Goal: Find specific page/section: Find specific page/section

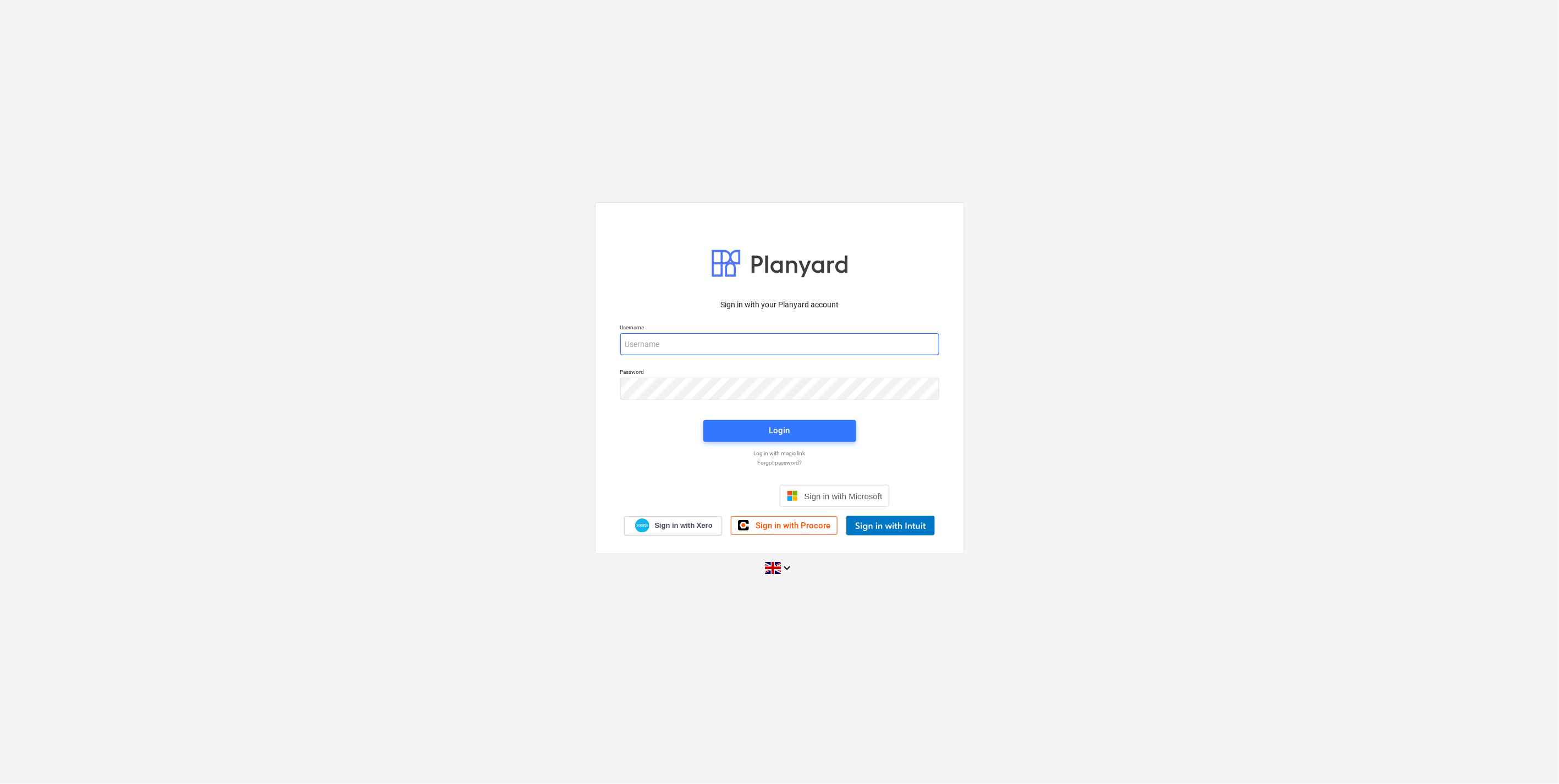
click at [746, 335] on input "email" at bounding box center [780, 344] width 319 height 22
click at [749, 341] on input "email" at bounding box center [780, 344] width 319 height 22
type input "[EMAIL_ADDRESS][DOMAIN_NAME]"
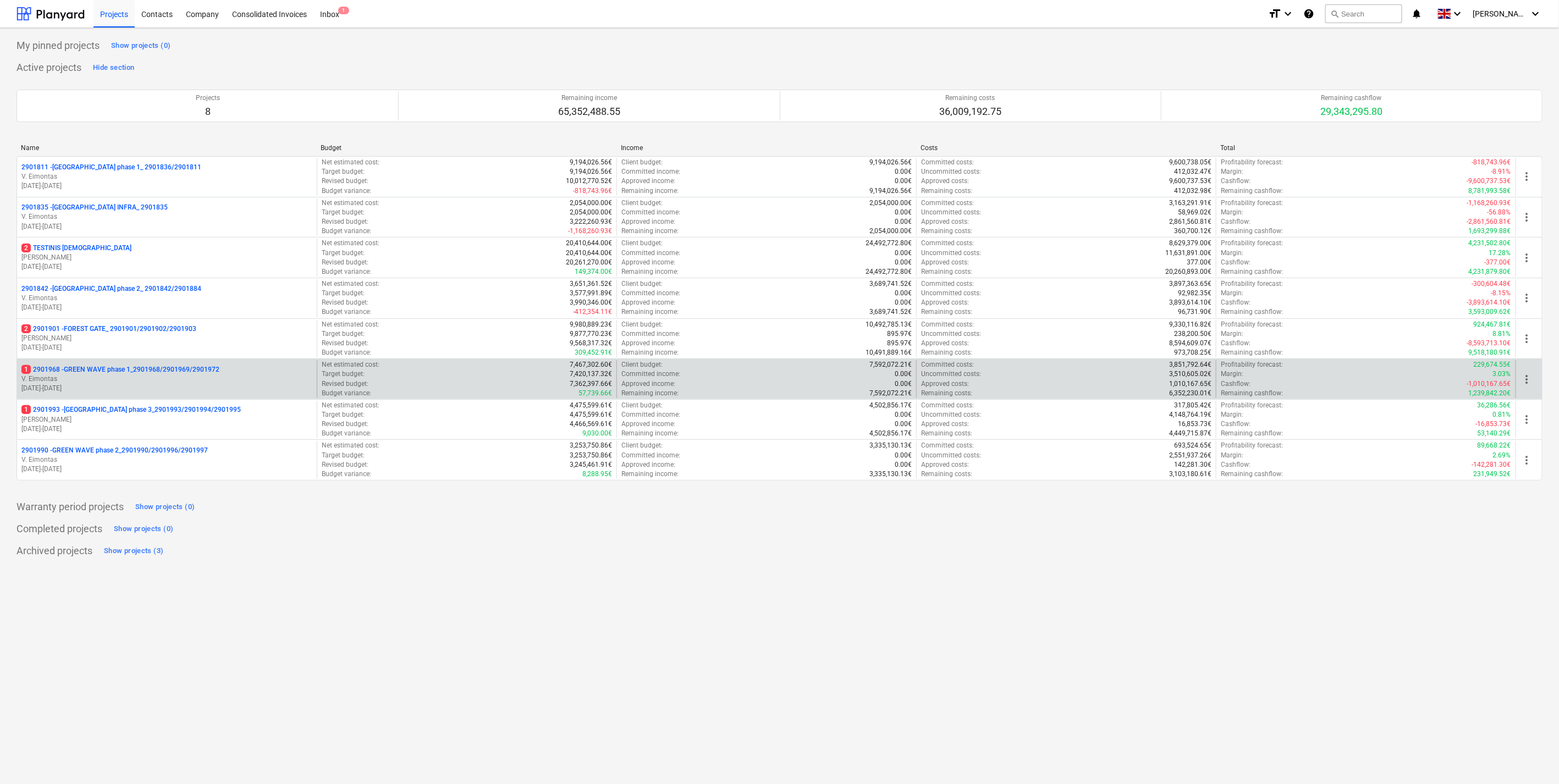
click at [153, 367] on p "1 2901968 - GREEN WAVE phase 1_2901968/2901969/2901972" at bounding box center [120, 369] width 198 height 9
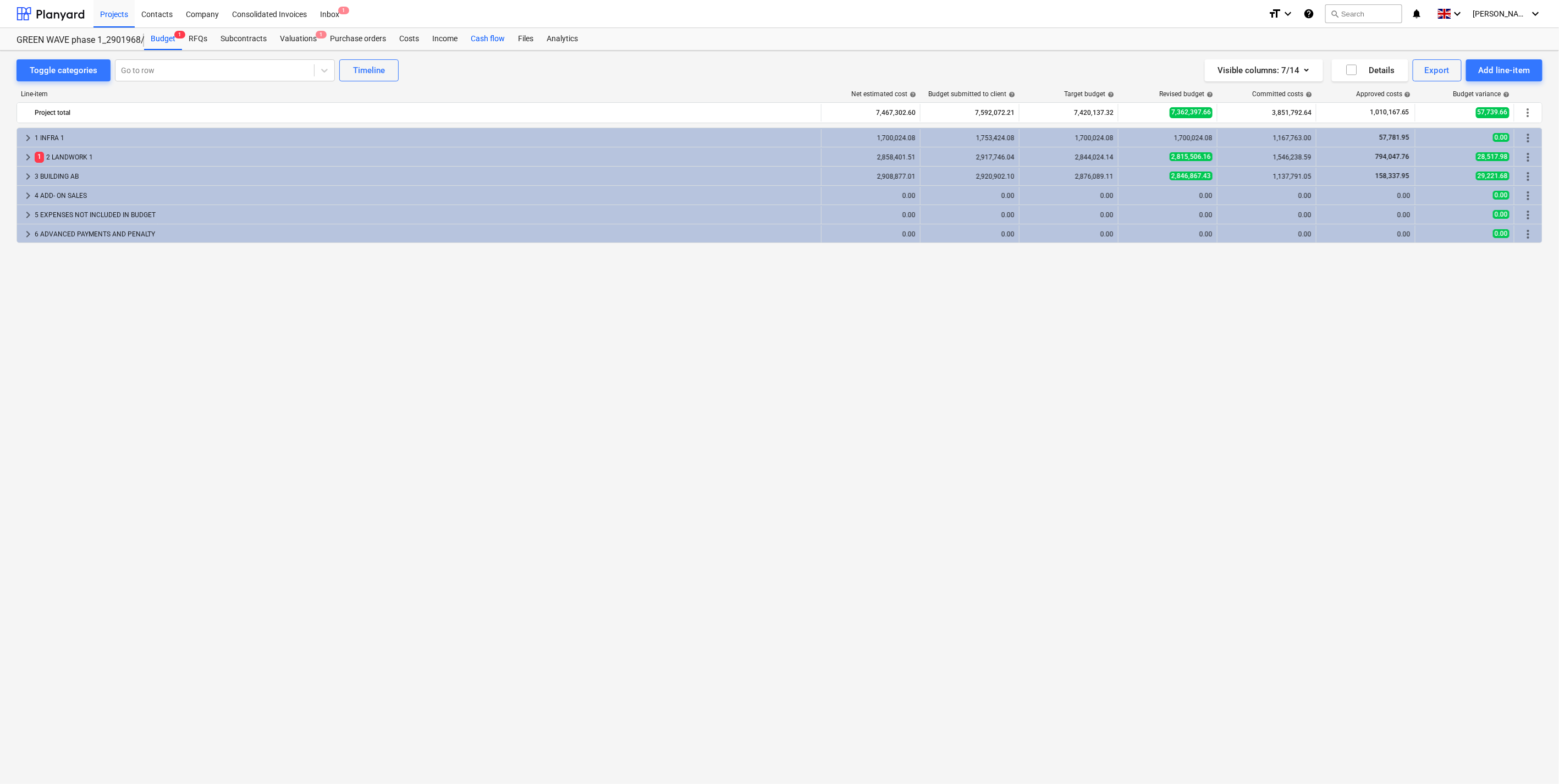
click at [479, 41] on div "Cash flow" at bounding box center [488, 39] width 47 height 22
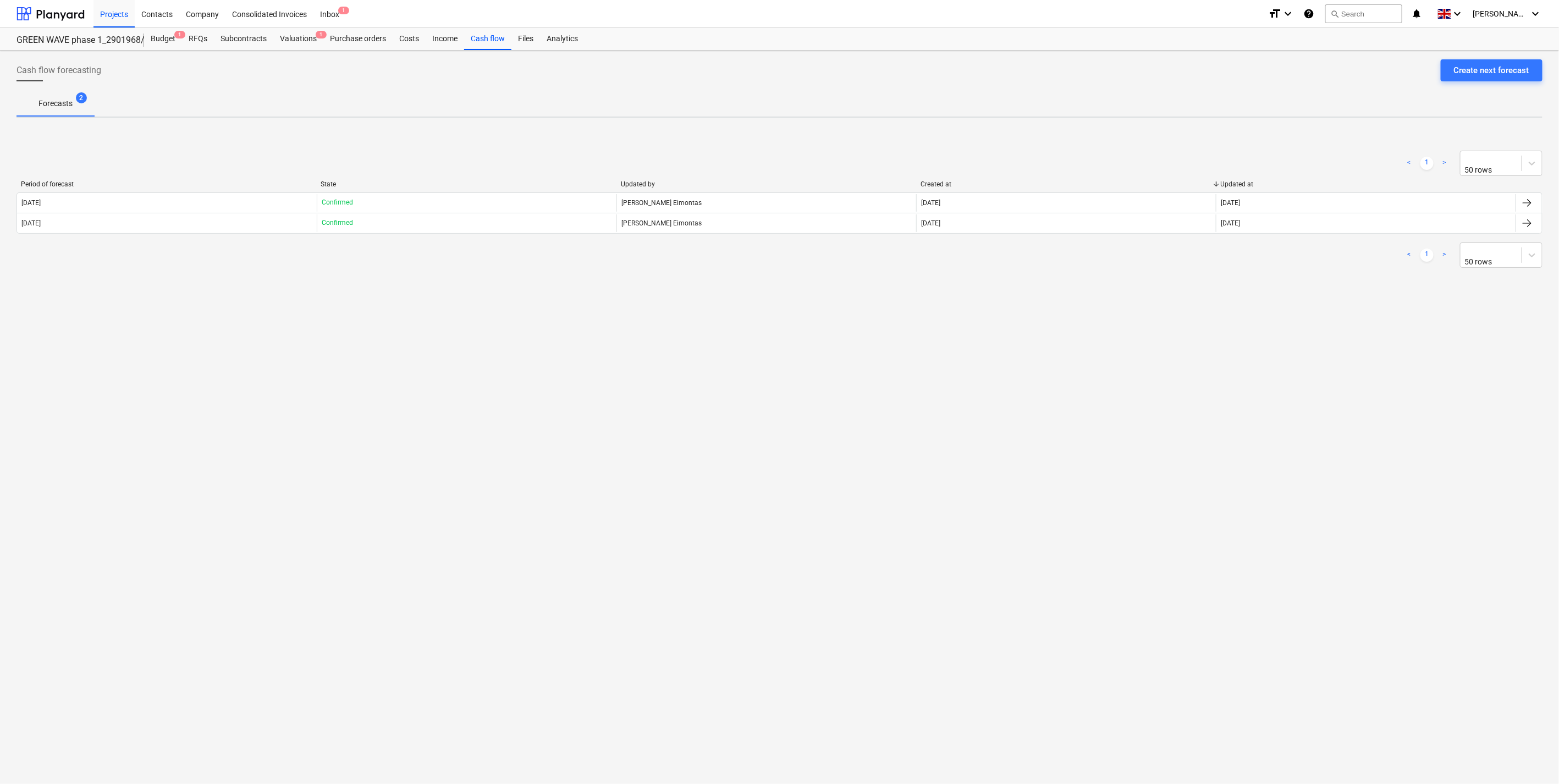
click at [275, 312] on div "Cash flow forecasting Create next forecast Forecasts 2 < 1 > 50 rows Period of …" at bounding box center [780, 417] width 1559 height 733
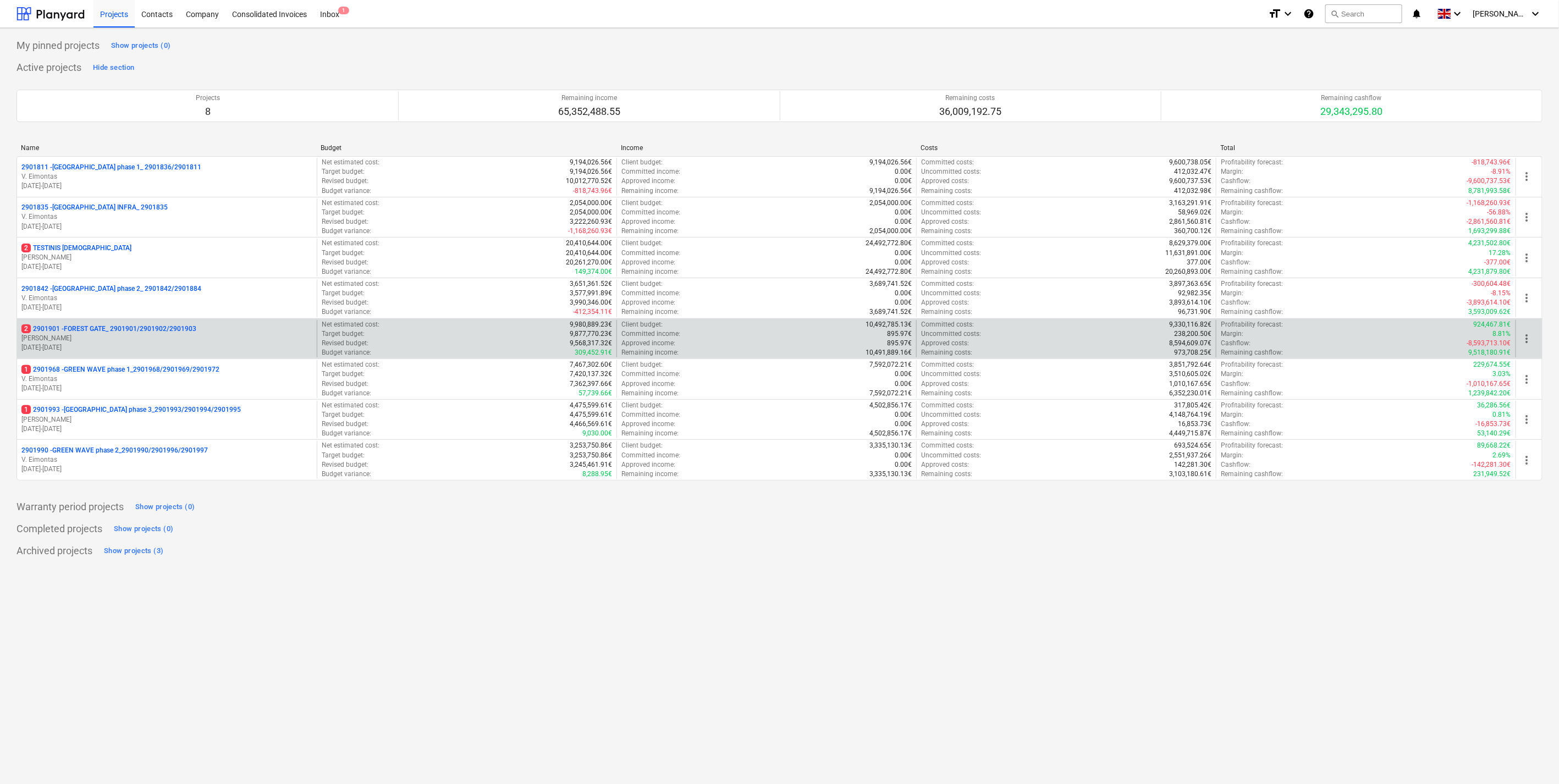
click at [154, 333] on p "2 2901901 - FOREST GATE_ 2901901/2901902/2901903" at bounding box center [108, 328] width 175 height 9
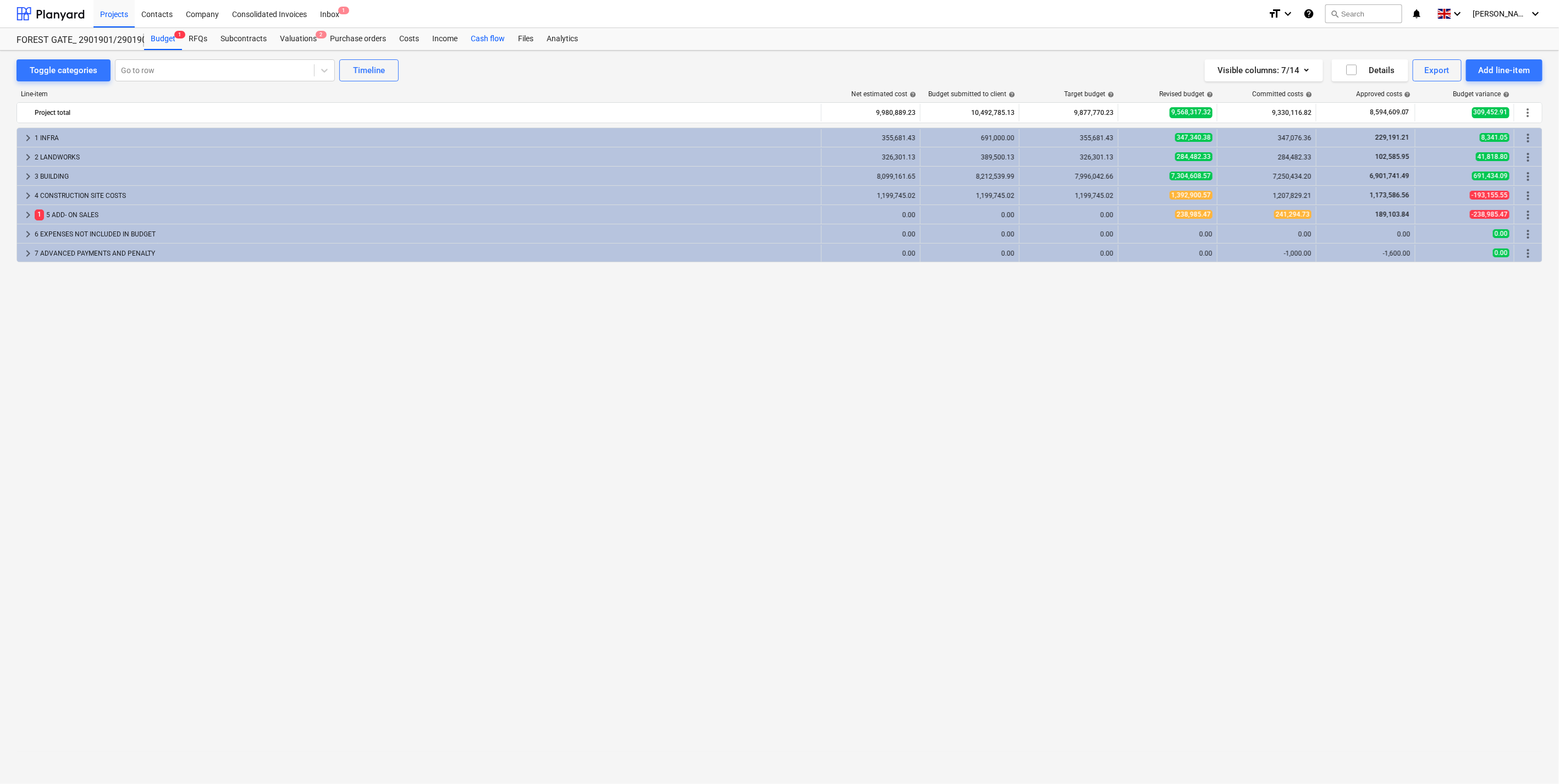
click at [479, 41] on div "Cash flow" at bounding box center [488, 39] width 47 height 22
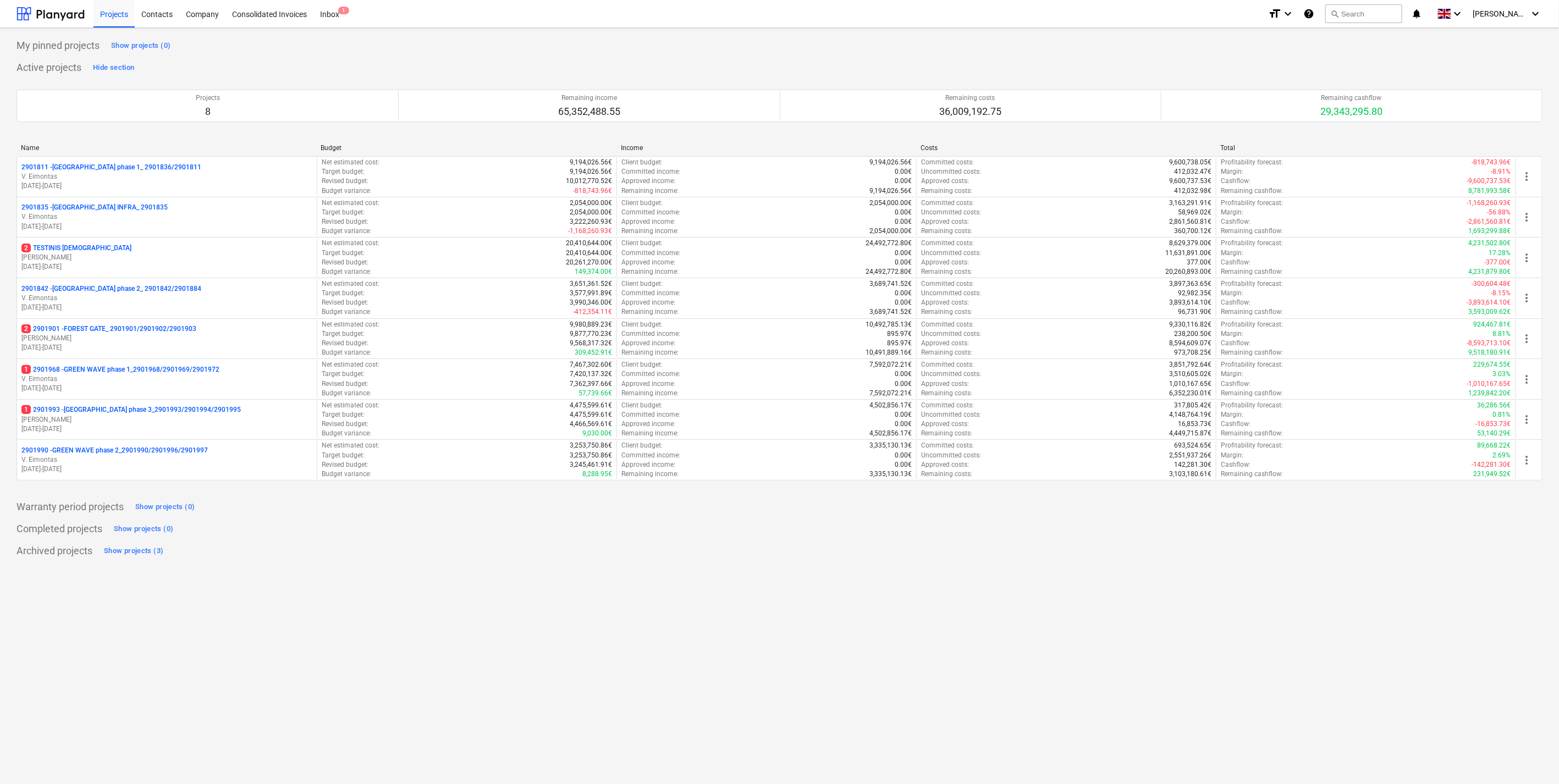
click at [398, 77] on div "Projects 8 Remaining income 65,352,488.55 Remaining costs 36,009,192.75 Remaini…" at bounding box center [779, 105] width 1526 height 59
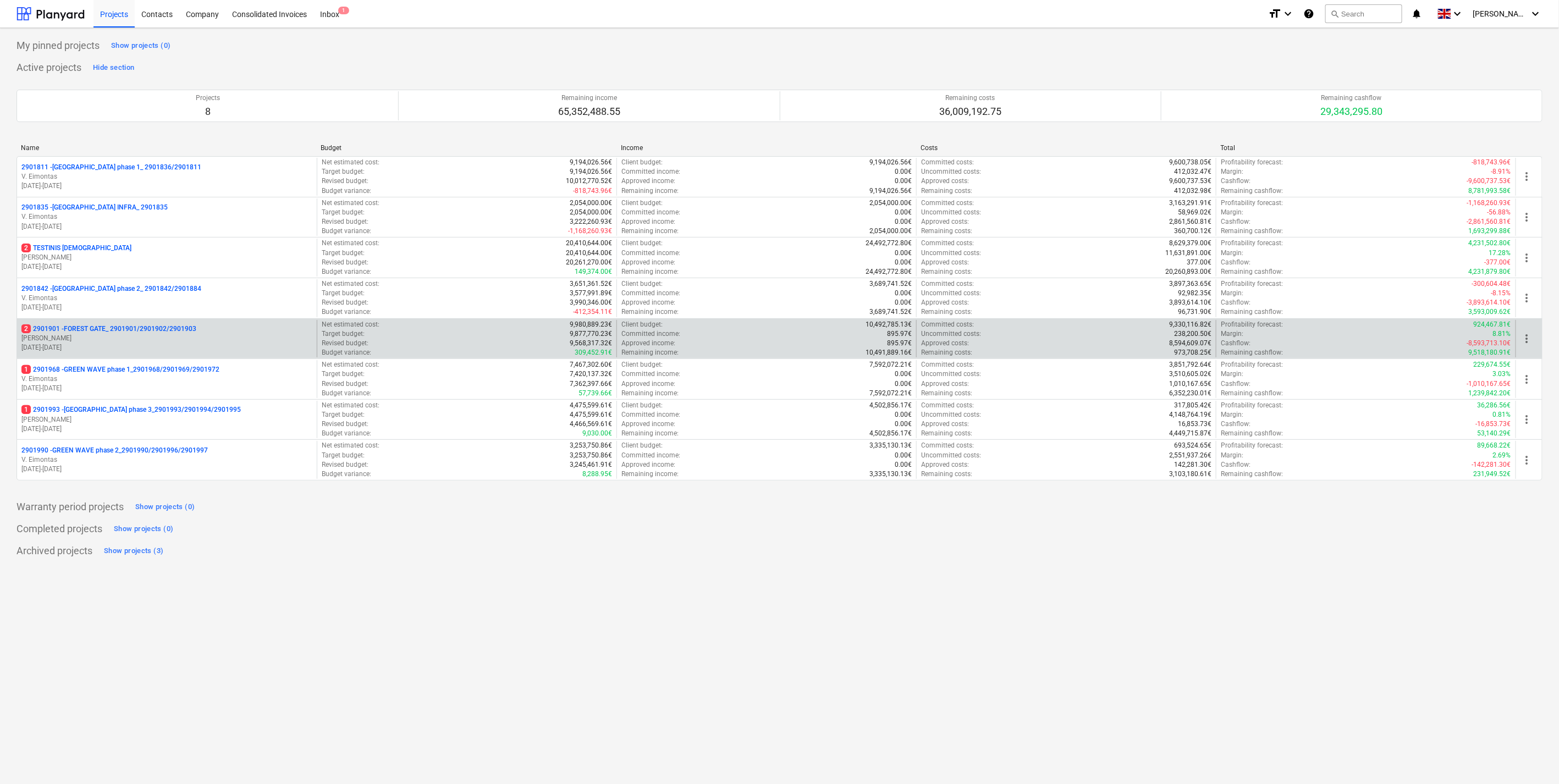
click at [132, 332] on p "2 2901901 - FOREST GATE_ 2901901/2901902/2901903" at bounding box center [108, 328] width 175 height 9
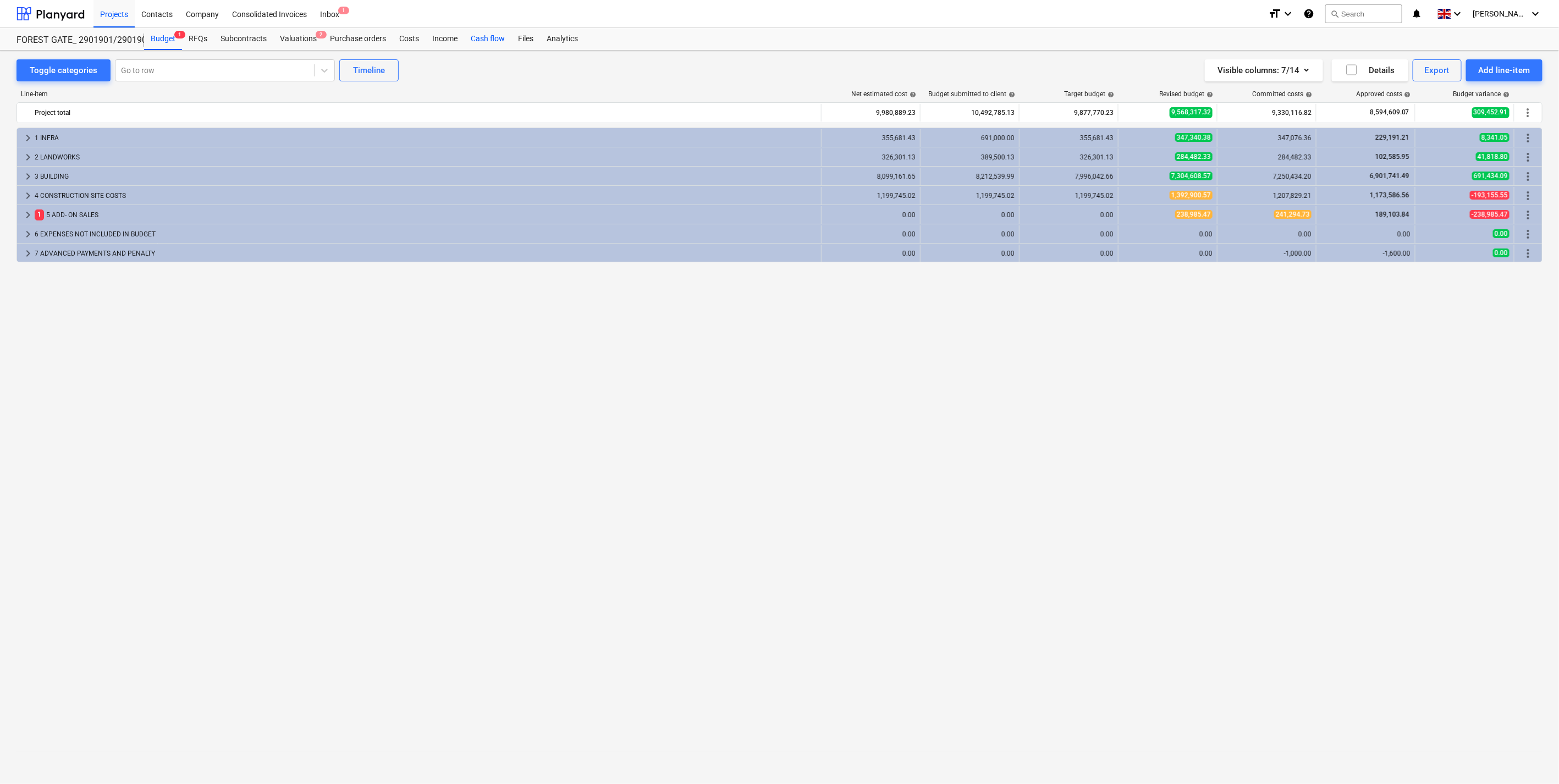
click at [480, 42] on div "Cash flow" at bounding box center [488, 39] width 47 height 22
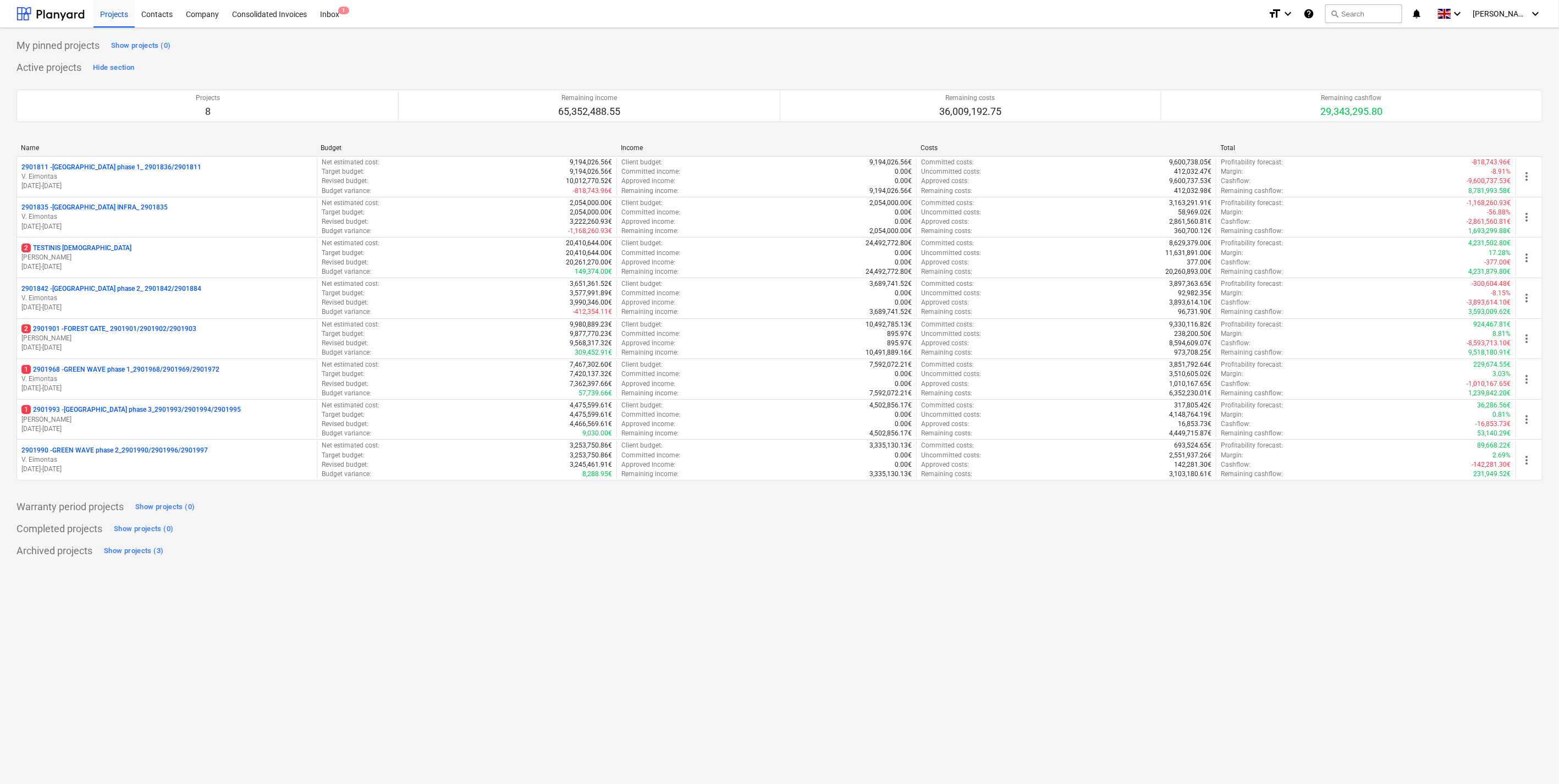
click at [375, 67] on div "Active projects Hide section Projects 8 Remaining income 65,352,488.55 Remainin…" at bounding box center [779, 276] width 1526 height 435
